Goal: Task Accomplishment & Management: Manage account settings

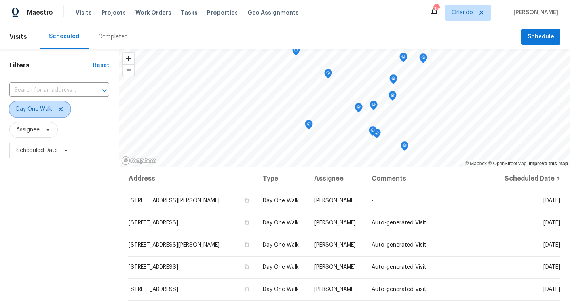
click at [62, 109] on icon at bounding box center [60, 109] width 6 height 6
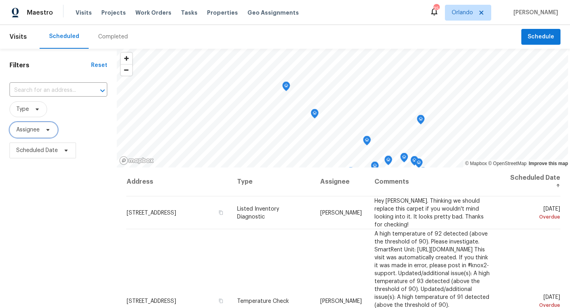
click at [35, 131] on span "Assignee" at bounding box center [27, 130] width 23 height 8
type input "caleb hurst"
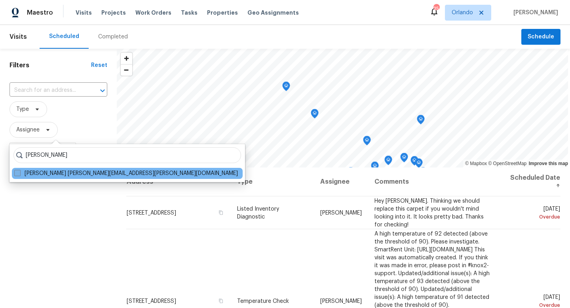
click at [22, 171] on label "Caleb Hurst caleb.hurst@opendoor.com" at bounding box center [126, 173] width 224 height 8
click at [19, 171] on input "Caleb Hurst caleb.hurst@opendoor.com" at bounding box center [16, 171] width 5 height 5
checkbox input "true"
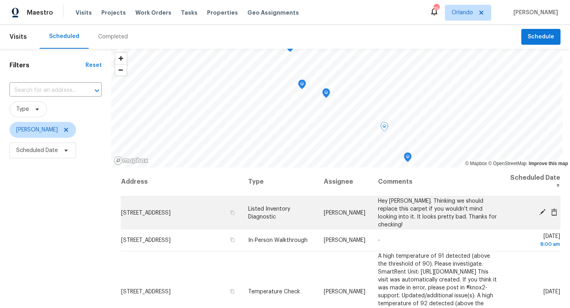
click at [413, 211] on span "Hey [PERSON_NAME]. Thinking we should replace this carpet if you wouldn't mind …" at bounding box center [437, 212] width 119 height 29
click at [543, 210] on icon at bounding box center [542, 212] width 7 height 7
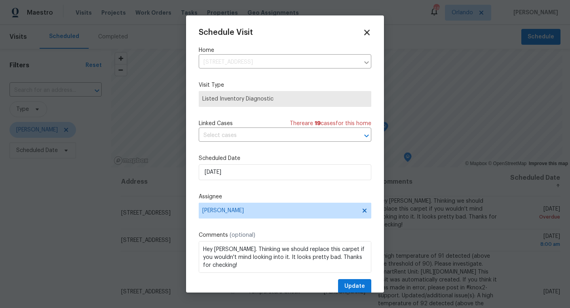
click at [366, 32] on icon at bounding box center [367, 33] width 6 height 6
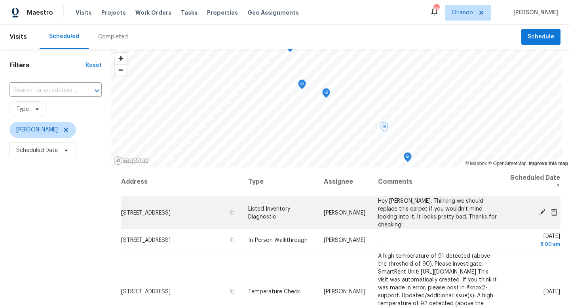
click at [124, 210] on span "30411 Gidran Ter, Mount Dora, FL 32757" at bounding box center [145, 213] width 49 height 6
click at [553, 209] on icon at bounding box center [554, 212] width 7 height 7
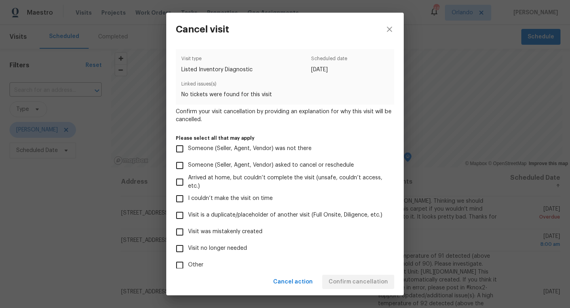
scroll to position [47, 0]
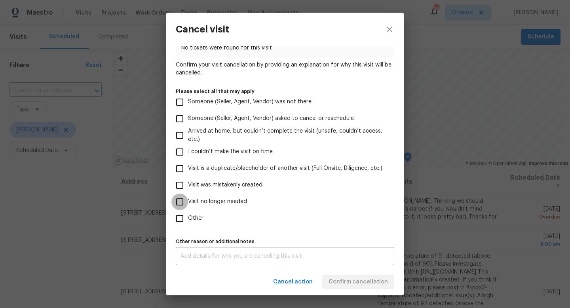
click at [181, 202] on input "Visit no longer needed" at bounding box center [179, 202] width 17 height 17
checkbox input "true"
click at [199, 251] on div "x Other reason or additional notes" at bounding box center [285, 256] width 219 height 18
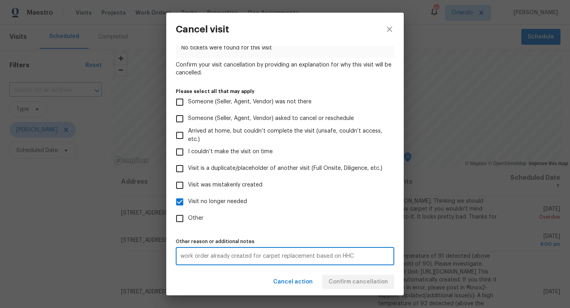
type textarea "work order already created for carpet replacement based on HHC"
click at [318, 233] on div "Visit type Listed Inventory Diagnostic Scheduled date 8/15/2025 Linked issues(s…" at bounding box center [285, 133] width 219 height 263
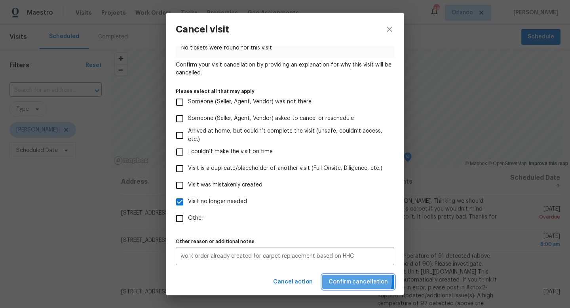
click at [354, 278] on span "Confirm cancellation" at bounding box center [358, 282] width 59 height 10
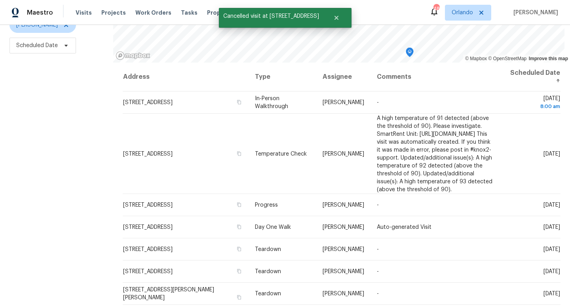
scroll to position [106, 0]
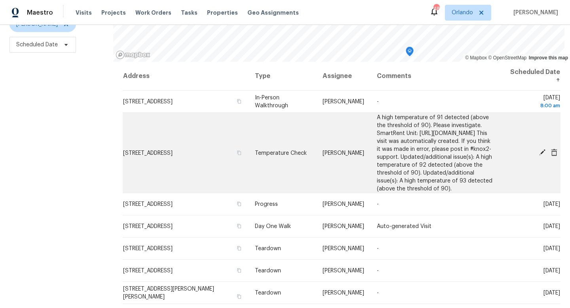
click at [557, 156] on icon at bounding box center [554, 151] width 6 height 7
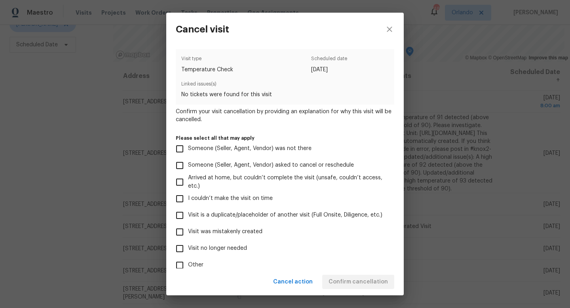
click at [179, 265] on input "Other" at bounding box center [179, 265] width 17 height 17
checkbox input "true"
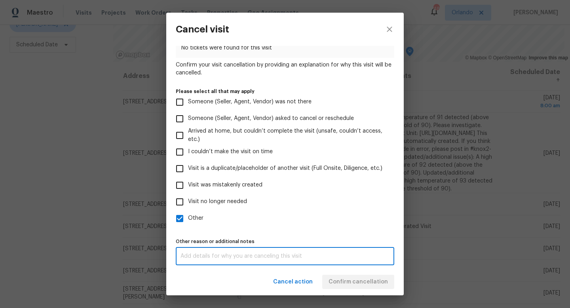
click at [208, 254] on textarea at bounding box center [285, 256] width 209 height 6
type textarea "Record heat index driving up sensors near windows"
click at [315, 231] on div "Visit type Temperature Check Scheduled date 8/18/2025 Linked issues(s) No ticke…" at bounding box center [285, 133] width 219 height 263
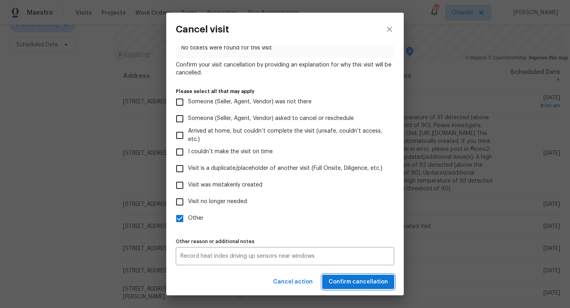
click at [358, 279] on span "Confirm cancellation" at bounding box center [358, 282] width 59 height 10
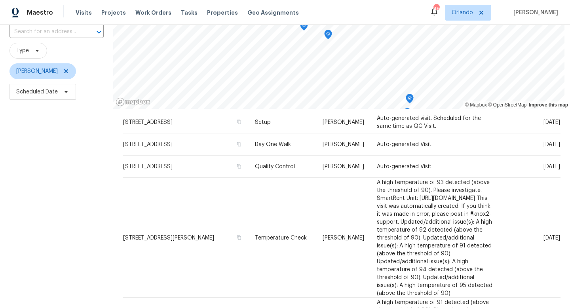
scroll to position [14, 0]
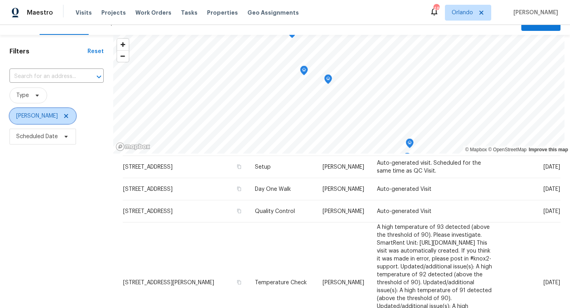
click at [59, 116] on span "[PERSON_NAME]" at bounding box center [43, 116] width 67 height 16
click at [35, 92] on span "Type" at bounding box center [29, 96] width 38 height 16
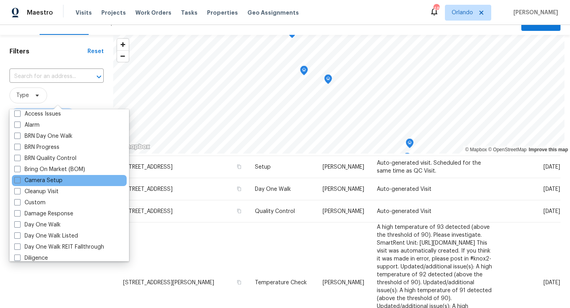
scroll to position [108, 0]
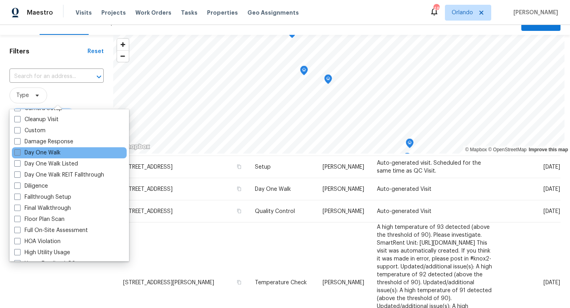
click at [18, 154] on span at bounding box center [17, 152] width 6 height 6
click at [18, 154] on input "Day One Walk" at bounding box center [16, 151] width 5 height 5
checkbox input "true"
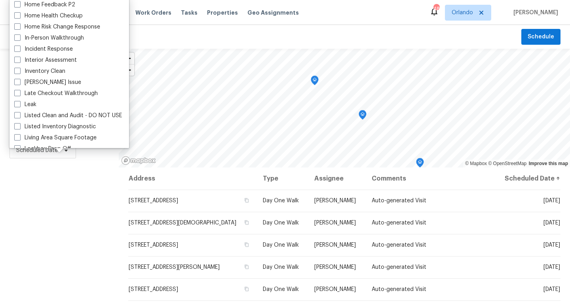
scroll to position [284, 0]
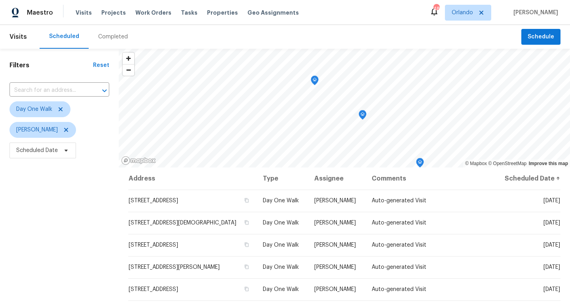
click at [27, 191] on div "Filters Reset ​ Day One Walk Caleb Hurst Scheduled Date" at bounding box center [59, 231] width 119 height 365
click at [64, 131] on icon at bounding box center [66, 130] width 4 height 4
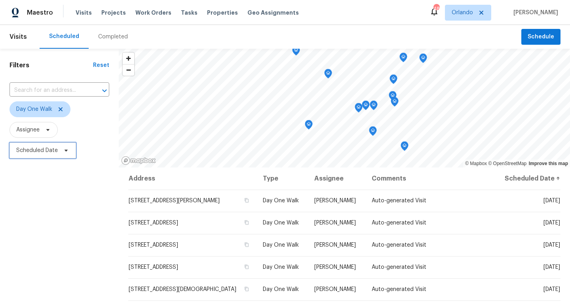
click at [68, 152] on icon at bounding box center [66, 150] width 6 height 6
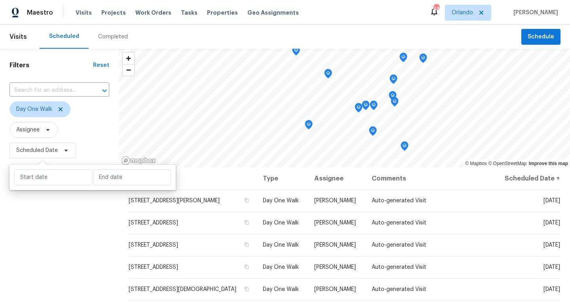
click at [34, 185] on div at bounding box center [93, 177] width 166 height 25
click at [44, 180] on input "text" at bounding box center [53, 177] width 78 height 16
select select "7"
select select "2025"
select select "8"
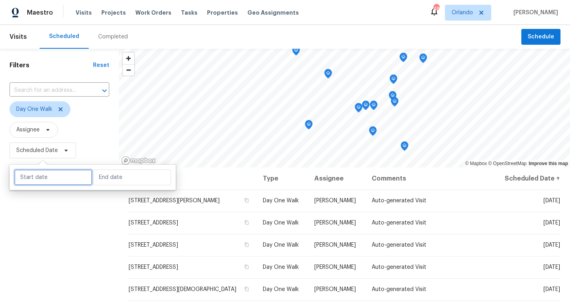
select select "2025"
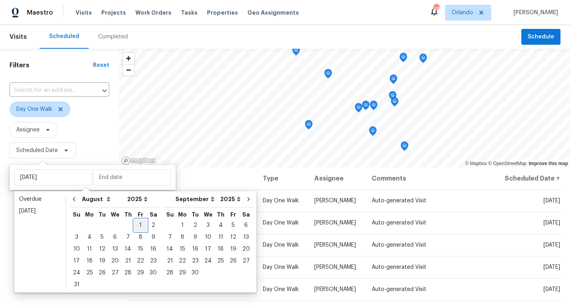
click at [139, 225] on div "1" at bounding box center [140, 225] width 13 height 11
type input "Fri, Aug 01"
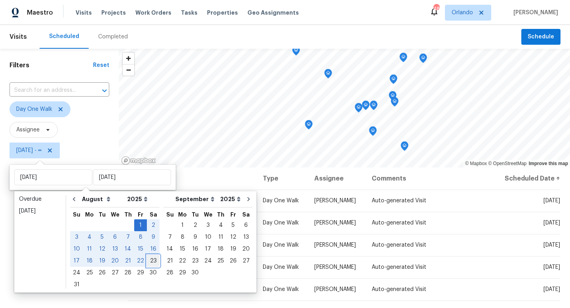
click at [150, 259] on div "23" at bounding box center [153, 260] width 13 height 11
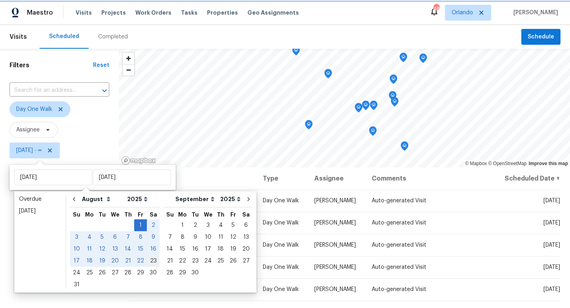
type input "Sat, Aug 23"
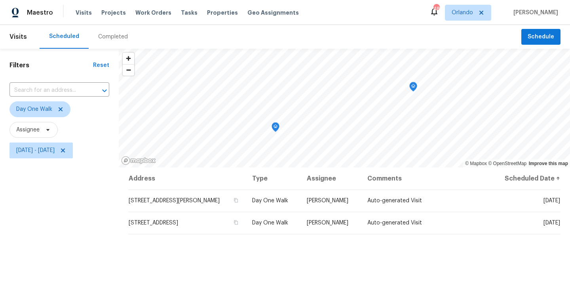
click at [61, 256] on div "Filters Reset ​ Day One Walk Assignee Fri, Aug 01 - Sat, Aug 23" at bounding box center [59, 231] width 119 height 365
click at [60, 110] on icon at bounding box center [60, 109] width 6 height 6
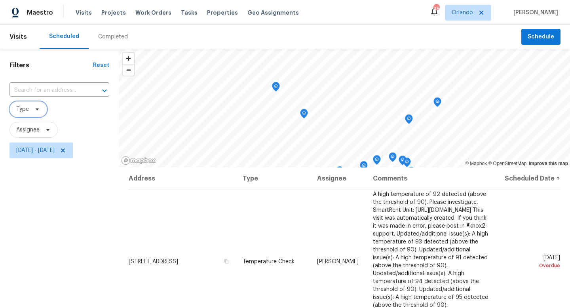
click at [30, 112] on span "Type" at bounding box center [29, 109] width 38 height 16
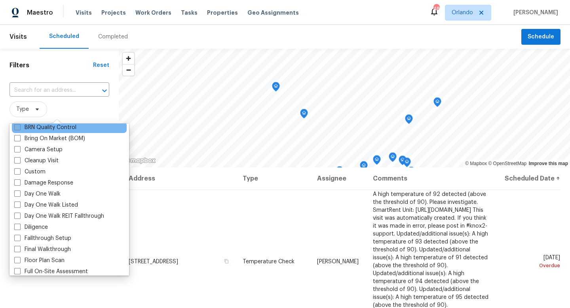
scroll to position [88, 0]
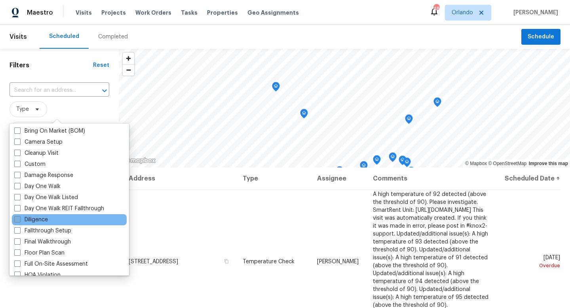
click at [21, 220] on label "Diligence" at bounding box center [31, 220] width 34 height 8
click at [19, 220] on input "Diligence" at bounding box center [16, 218] width 5 height 5
checkbox input "true"
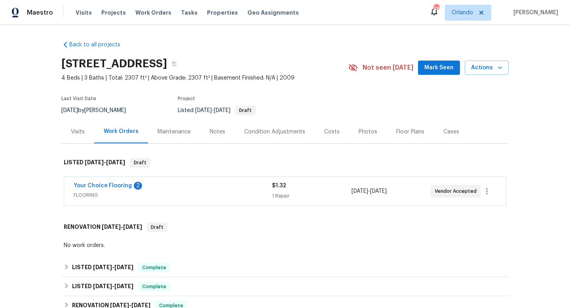
click at [201, 191] on div "Your Choice Flooring 2" at bounding box center [173, 187] width 198 height 10
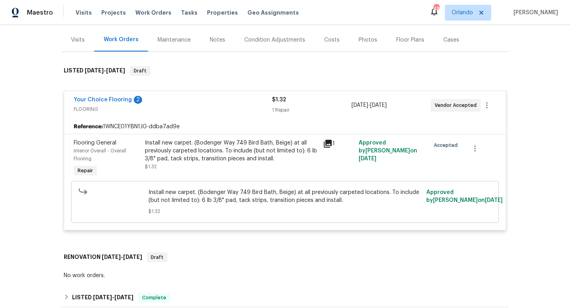
scroll to position [136, 0]
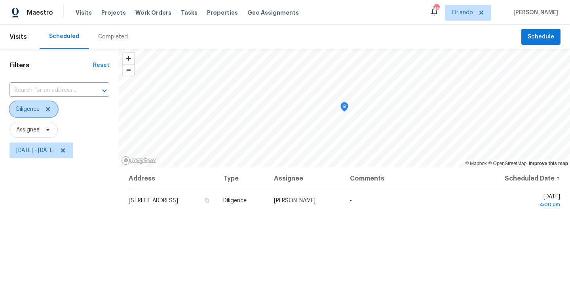
click at [35, 112] on span "Diligence" at bounding box center [27, 109] width 23 height 8
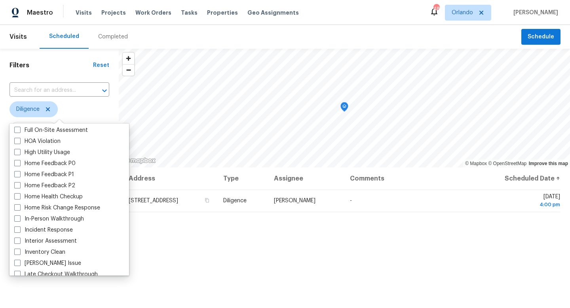
scroll to position [224, 0]
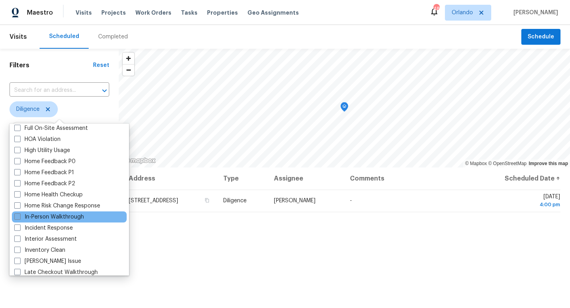
click at [19, 217] on span at bounding box center [17, 216] width 6 height 6
click at [19, 217] on input "In-Person Walkthrough" at bounding box center [16, 215] width 5 height 5
checkbox input "true"
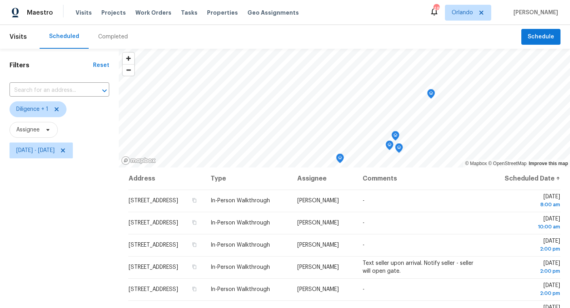
click at [49, 75] on div "Filters Reset ​ Diligence + 1 Assignee [DATE] - [DATE]" at bounding box center [59, 231] width 119 height 365
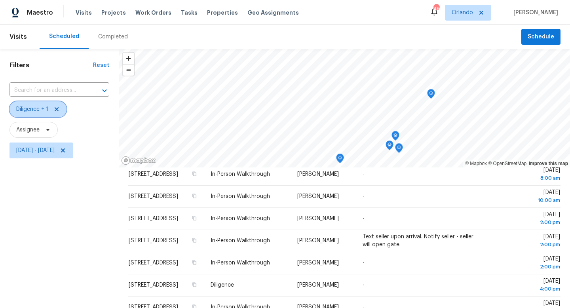
click at [57, 111] on icon at bounding box center [56, 109] width 6 height 6
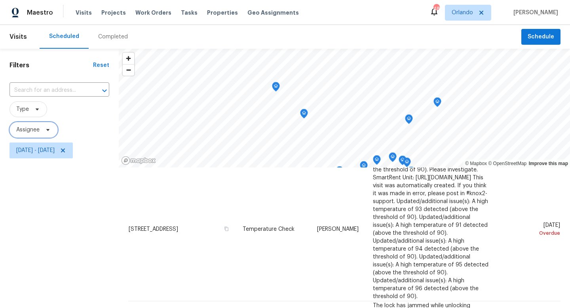
click at [47, 130] on icon at bounding box center [47, 130] width 3 height 2
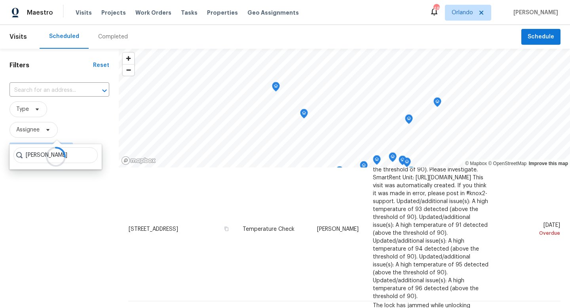
type input "caleb hurst"
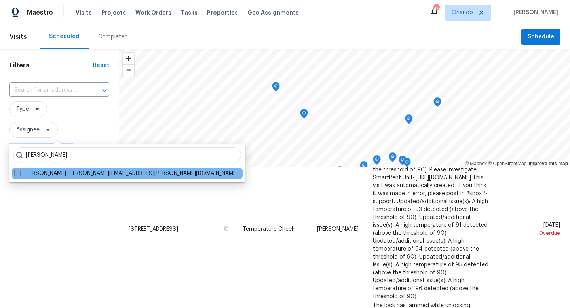
click at [16, 174] on span at bounding box center [17, 173] width 6 height 6
click at [16, 174] on input "Caleb Hurst caleb.hurst@opendoor.com" at bounding box center [16, 171] width 5 height 5
checkbox input "true"
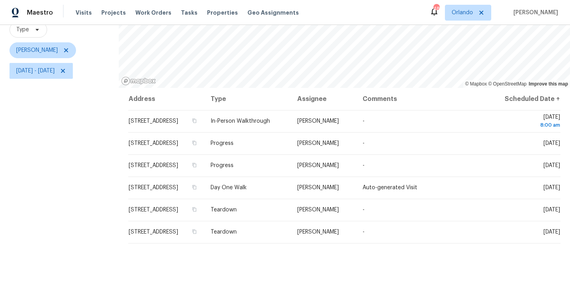
scroll to position [106, 0]
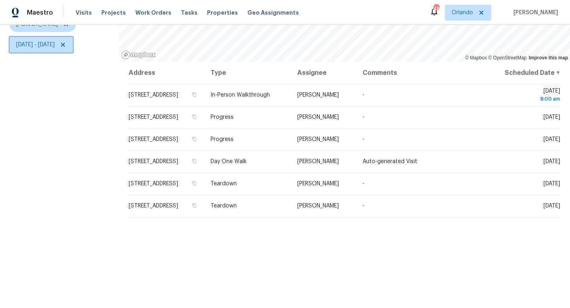
click at [55, 44] on span "Fri, Aug 01 - Sat, Aug 23" at bounding box center [35, 45] width 38 height 8
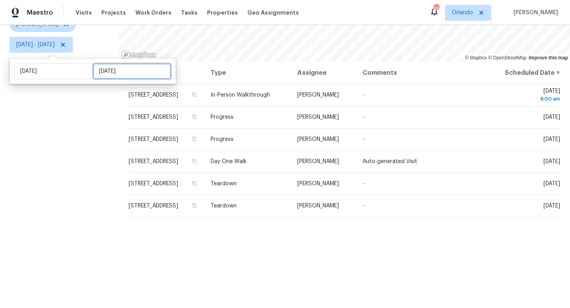
click at [117, 76] on input "Sat, Aug 23" at bounding box center [132, 71] width 78 height 16
select select "7"
select select "2025"
select select "8"
select select "2025"
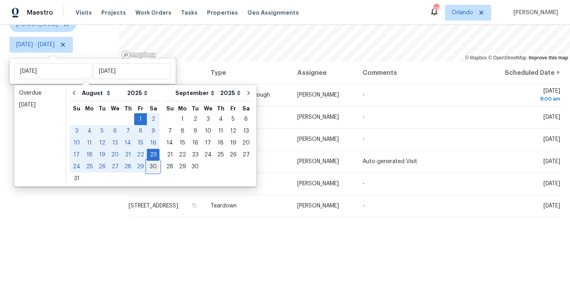
click at [147, 166] on div "30" at bounding box center [153, 166] width 13 height 11
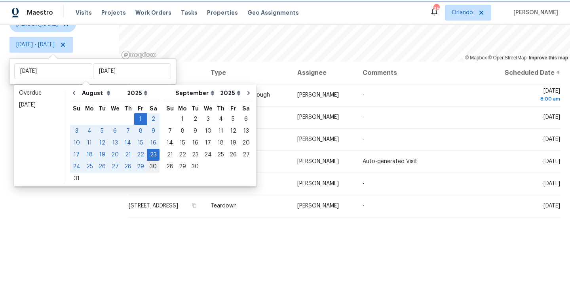
type input "[DATE]"
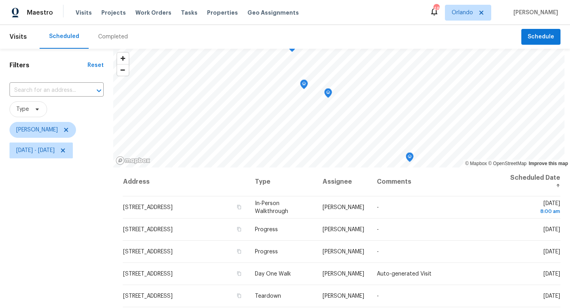
click at [51, 274] on div "Filters Reset ​ Type Caleb Hurst Fri, Aug 01 - Sat, Aug 30" at bounding box center [56, 231] width 113 height 365
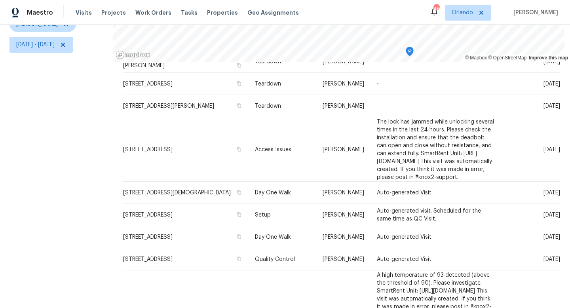
scroll to position [166, 0]
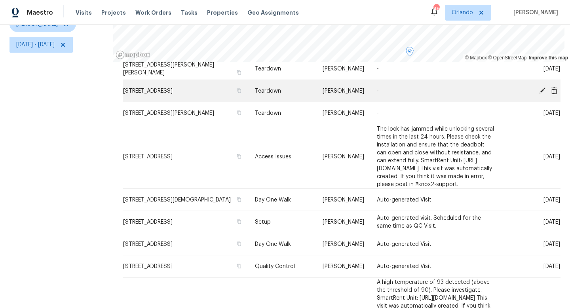
click at [544, 89] on icon at bounding box center [542, 90] width 6 height 6
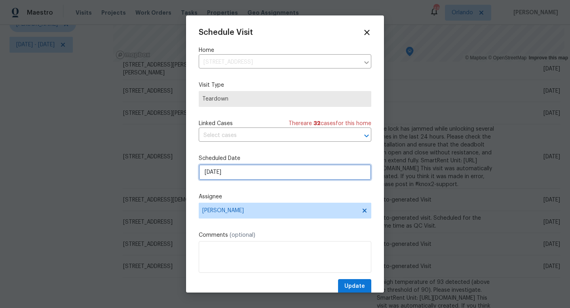
click at [242, 175] on input "8/24/2025" at bounding box center [285, 172] width 173 height 16
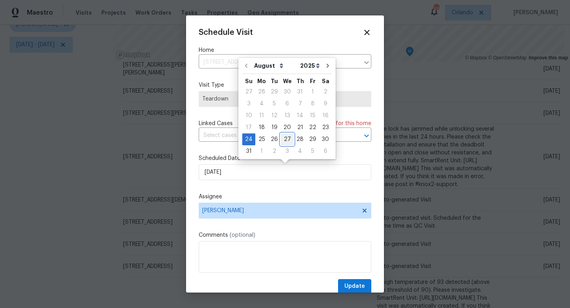
click at [286, 138] on div "27" at bounding box center [287, 139] width 13 height 11
type input "8/27/2025"
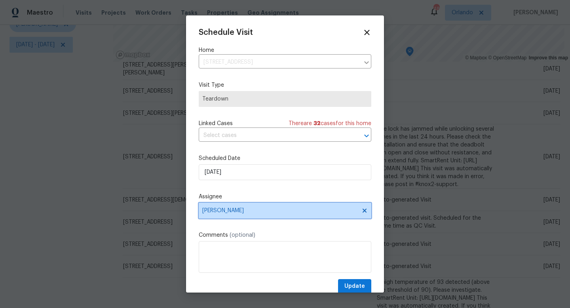
click at [234, 207] on span "[PERSON_NAME]" at bounding box center [285, 211] width 173 height 16
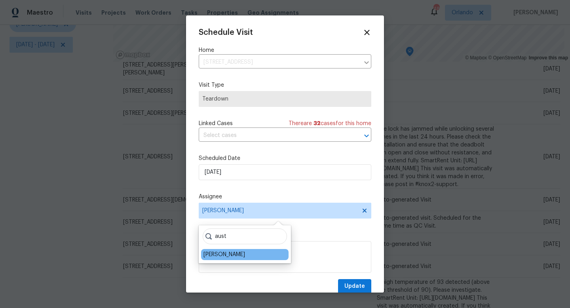
type input "aust"
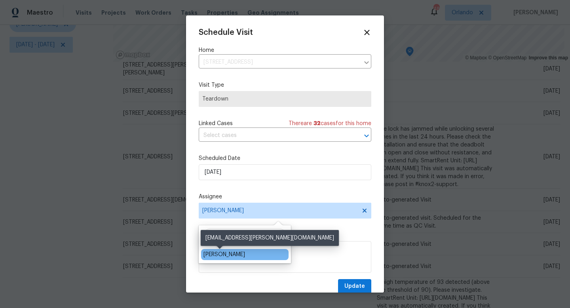
click at [227, 255] on div "[PERSON_NAME]" at bounding box center [225, 255] width 42 height 8
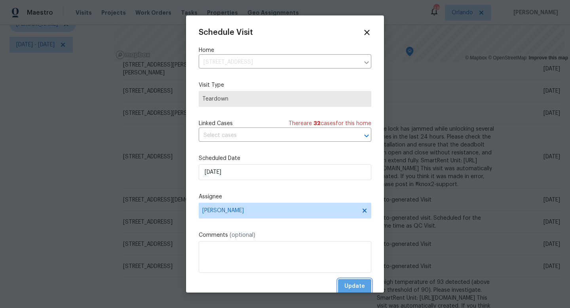
click at [356, 284] on span "Update" at bounding box center [354, 287] width 21 height 10
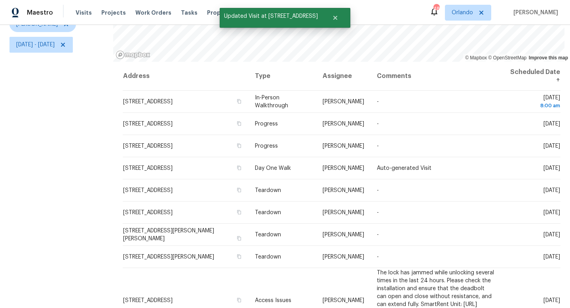
scroll to position [0, 0]
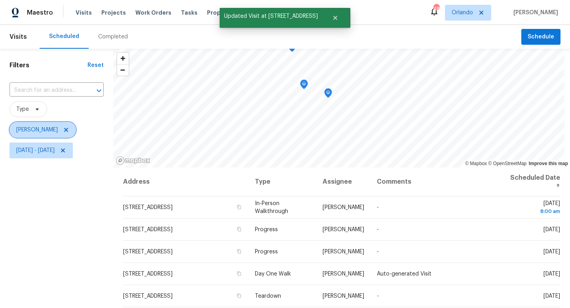
click at [63, 129] on icon at bounding box center [66, 130] width 6 height 6
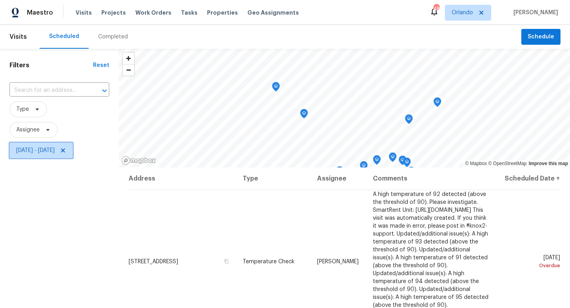
click at [66, 151] on icon at bounding box center [63, 150] width 6 height 6
click at [38, 109] on icon at bounding box center [37, 109] width 3 height 2
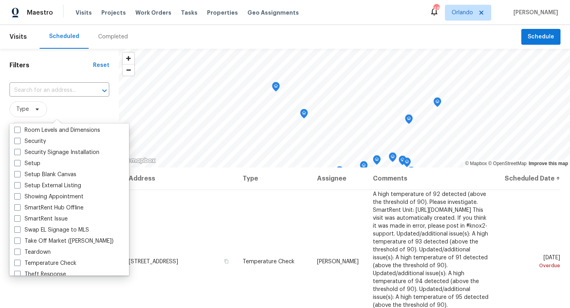
scroll to position [673, 0]
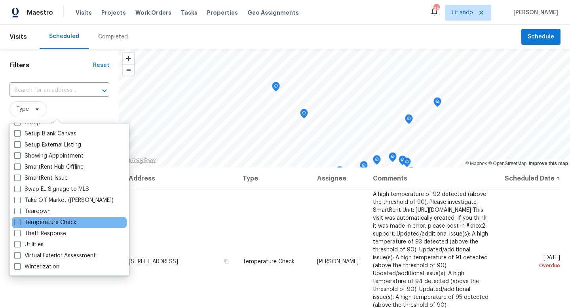
click at [20, 223] on span at bounding box center [17, 222] width 6 height 6
click at [19, 223] on input "Temperature Check" at bounding box center [16, 221] width 5 height 5
checkbox input "true"
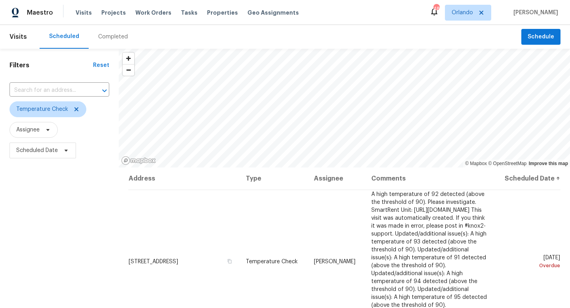
click at [80, 72] on div "Filters Reset ​ Temperature Check Assignee Scheduled Date" at bounding box center [59, 231] width 119 height 365
click at [82, 231] on div "Filters Reset ​ Temperature Check Assignee Scheduled Date" at bounding box center [59, 231] width 119 height 365
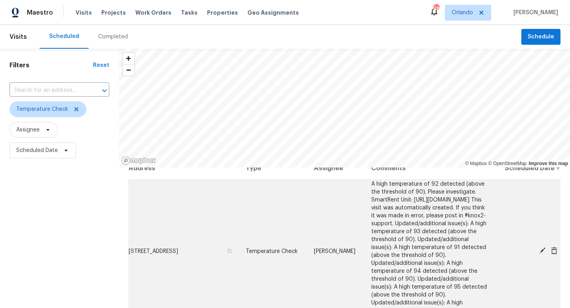
scroll to position [24, 0]
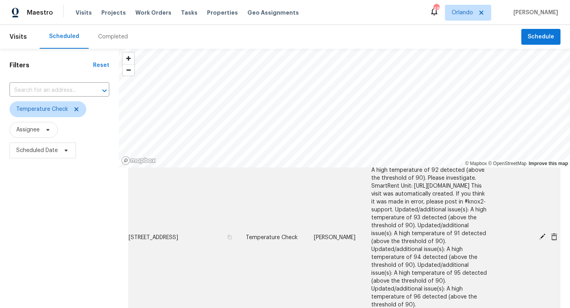
click at [558, 240] on span at bounding box center [554, 236] width 12 height 7
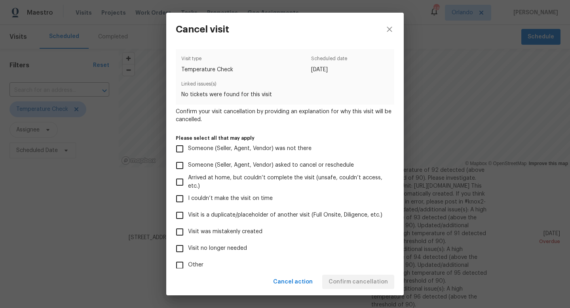
click at [182, 249] on input "Visit no longer needed" at bounding box center [179, 248] width 17 height 17
checkbox input "true"
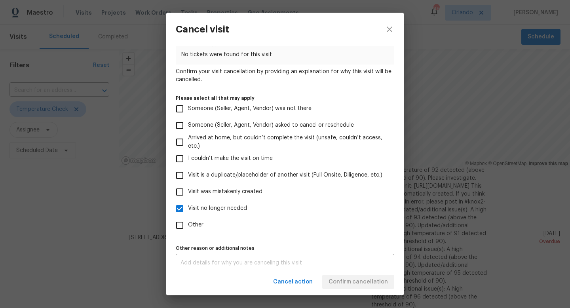
scroll to position [47, 0]
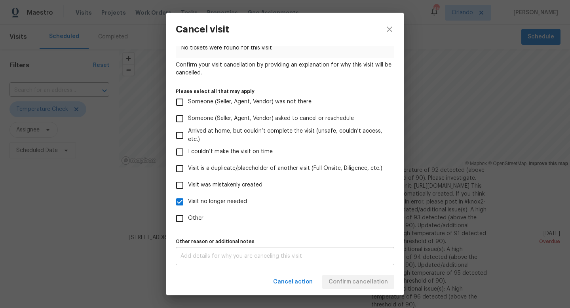
click at [203, 262] on div "x Other reason or additional notes" at bounding box center [285, 256] width 219 height 18
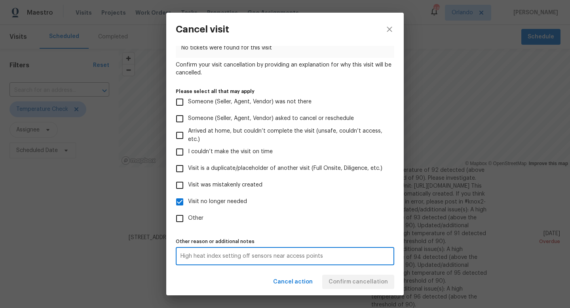
drag, startPoint x: 330, startPoint y: 259, endPoint x: 179, endPoint y: 254, distance: 151.7
click at [179, 254] on div "High heat index setting off sensors near access points x Other reason or additi…" at bounding box center [285, 256] width 219 height 18
type textarea "High heat index setting off sensors near access points"
click at [390, 210] on div "Please select all that may apply Someone (Seller, Agent, Vendor) was not there …" at bounding box center [285, 158] width 219 height 138
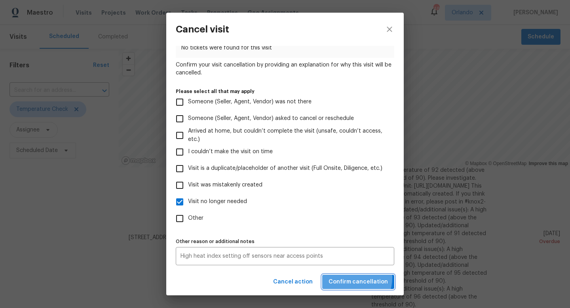
click at [355, 278] on span "Confirm cancellation" at bounding box center [358, 282] width 59 height 10
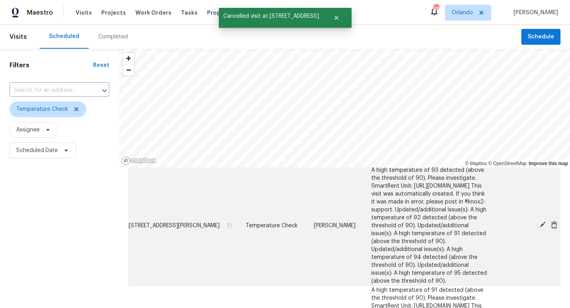
click at [554, 224] on icon at bounding box center [554, 224] width 6 height 7
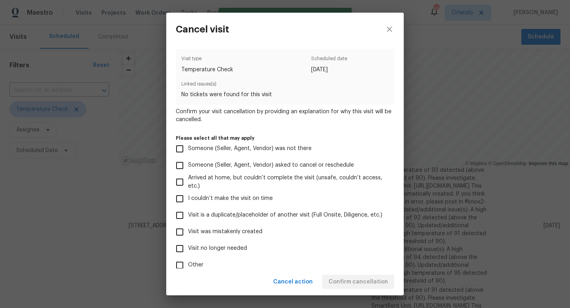
click at [184, 248] on input "Visit no longer needed" at bounding box center [179, 248] width 17 height 17
checkbox input "true"
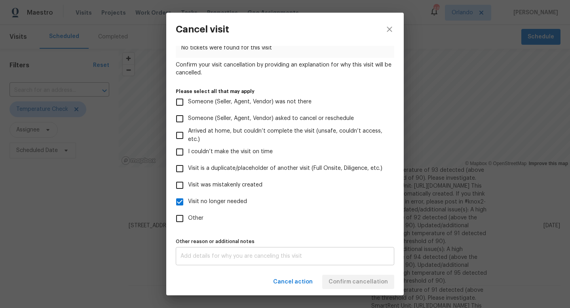
click at [221, 255] on textarea at bounding box center [285, 256] width 209 height 6
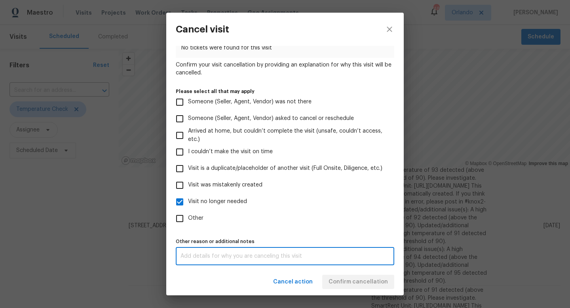
paste textarea "High heat index setting off sensors near access points"
type textarea "High heat index setting off sensors near access points"
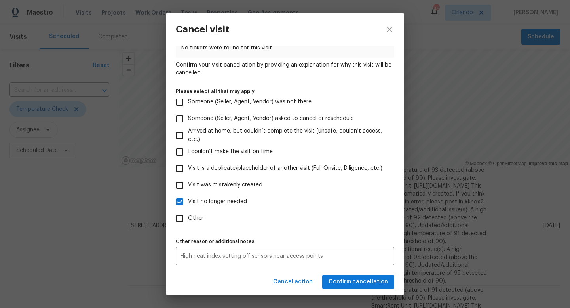
click at [273, 214] on label "Other" at bounding box center [279, 218] width 217 height 17
click at [188, 214] on input "Other" at bounding box center [179, 218] width 17 height 17
checkbox input "true"
click at [363, 280] on span "Confirm cancellation" at bounding box center [358, 282] width 59 height 10
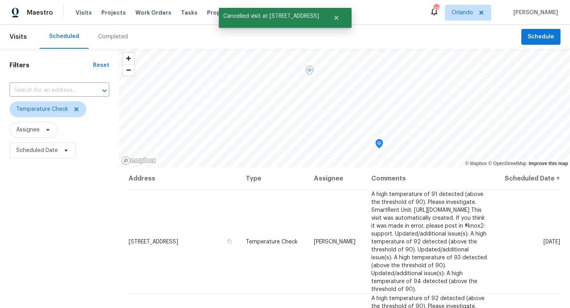
scroll to position [0, 0]
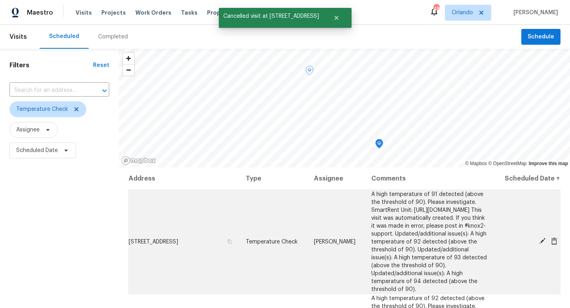
click at [556, 240] on icon at bounding box center [554, 241] width 6 height 7
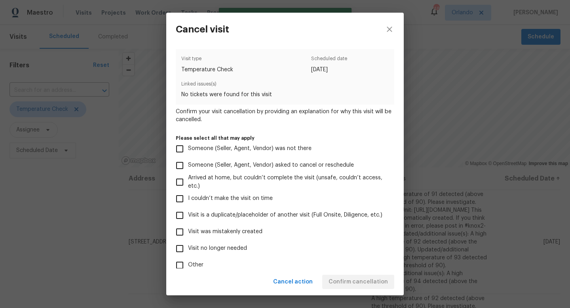
click at [183, 247] on input "Visit no longer needed" at bounding box center [179, 248] width 17 height 17
checkbox input "true"
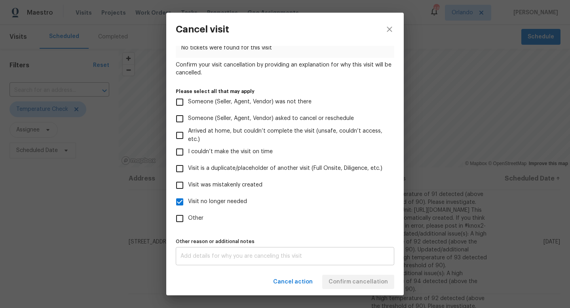
click at [224, 259] on div "x Other reason or additional notes" at bounding box center [285, 256] width 219 height 18
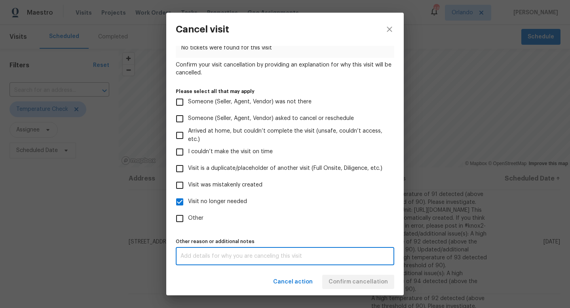
paste textarea "High heat index setting off sensors near access points"
type textarea "High heat index setting off sensors near access points"
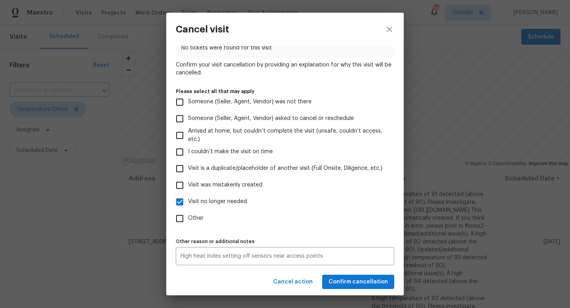
click at [322, 215] on label "Other" at bounding box center [279, 218] width 217 height 17
click at [188, 215] on input "Other" at bounding box center [179, 218] width 17 height 17
checkbox input "true"
click at [360, 277] on span "Confirm cancellation" at bounding box center [358, 282] width 59 height 10
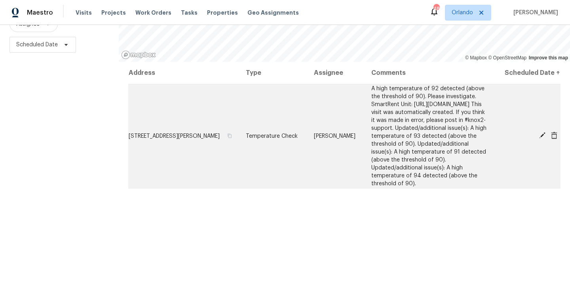
scroll to position [0, 0]
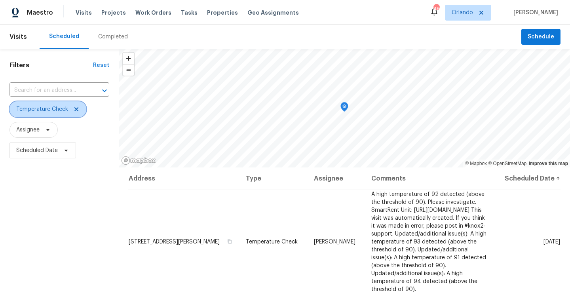
click at [77, 109] on icon at bounding box center [76, 109] width 6 height 6
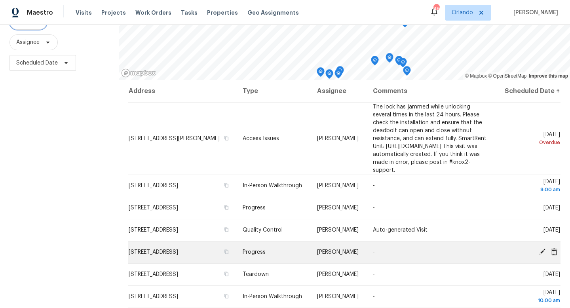
scroll to position [0, 0]
